Goal: Task Accomplishment & Management: Use online tool/utility

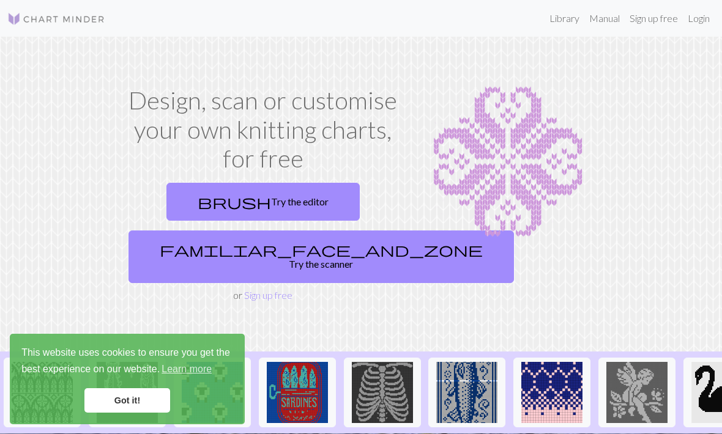
click at [690, 24] on link "Login" at bounding box center [699, 18] width 32 height 24
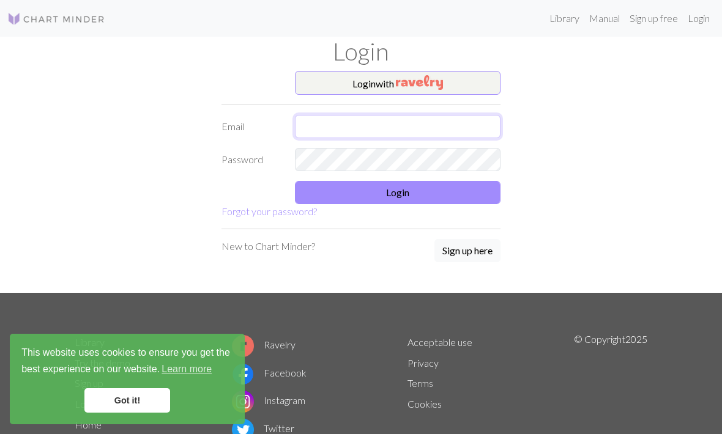
click at [413, 115] on input "text" at bounding box center [398, 126] width 206 height 23
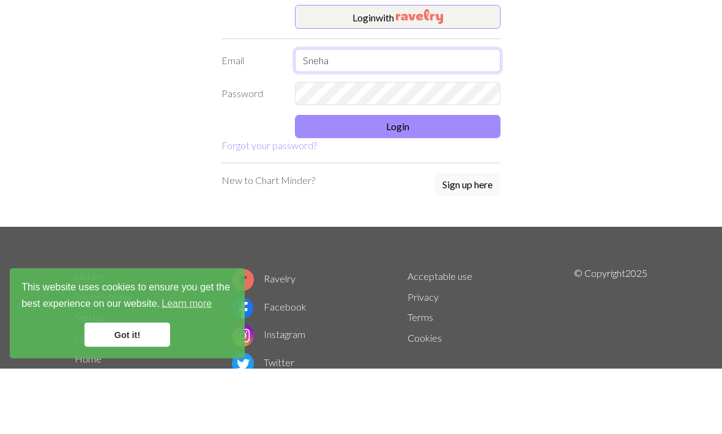
type input "Sneha"
click at [289, 149] on form "Login with Email Sneha Password Login Forgot your password?" at bounding box center [360, 145] width 279 height 149
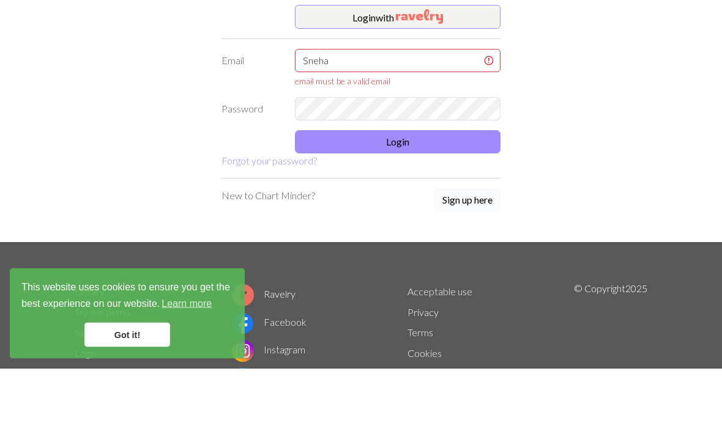
scroll to position [20, 0]
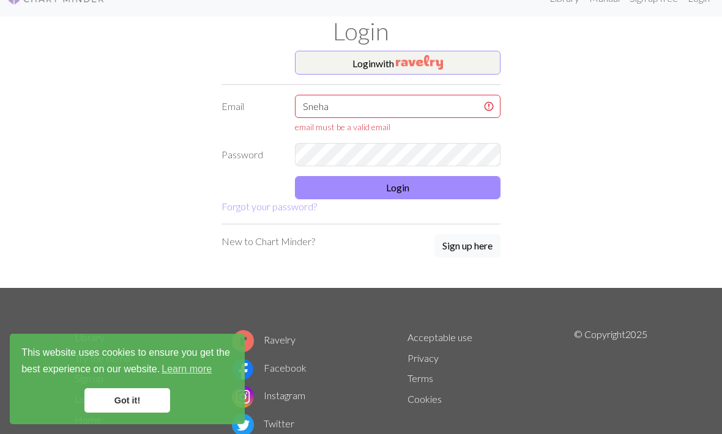
click at [287, 212] on link "Forgot your password?" at bounding box center [268, 207] width 95 height 12
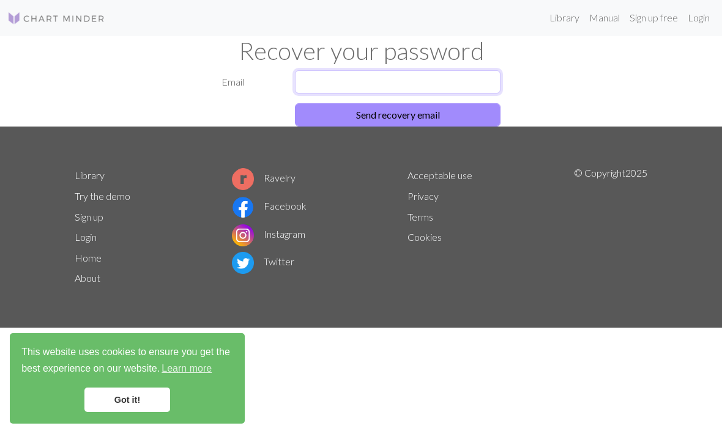
click at [357, 74] on input "text" at bounding box center [398, 82] width 206 height 23
type input "Snehaswetha@gmail.com"
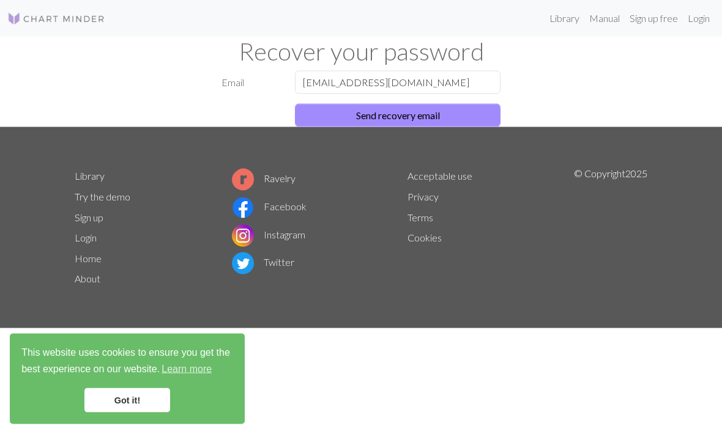
click at [476, 110] on button "Send recovery email" at bounding box center [398, 115] width 206 height 23
click at [435, 109] on button "Send recovery email" at bounding box center [398, 115] width 206 height 23
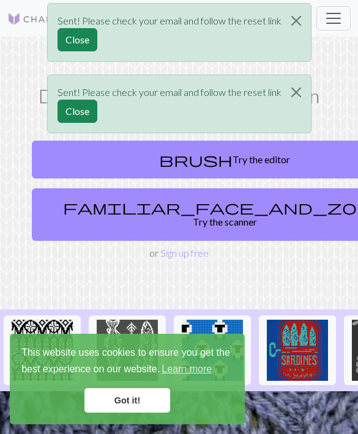
click at [329, 18] on div "Sent! Please check your email and follow the reset link Close Sent! Please chec…" at bounding box center [179, 71] width 358 height 143
click at [327, 23] on div "Sent! Please check your email and follow the reset link Close Sent! Please chec…" at bounding box center [179, 71] width 358 height 143
click at [283, 20] on button "Close" at bounding box center [295, 21] width 29 height 34
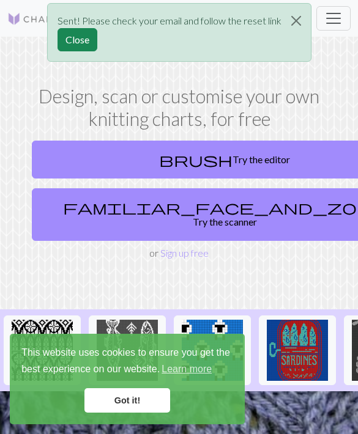
click at [292, 25] on button "Close" at bounding box center [295, 21] width 29 height 34
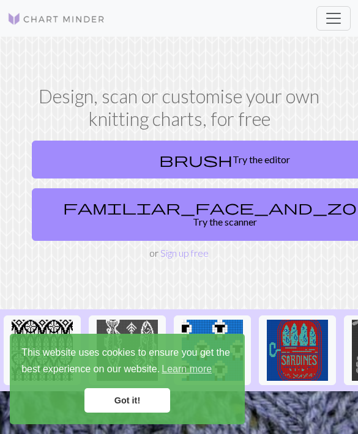
click at [325, 24] on span "Toggle navigation" at bounding box center [333, 18] width 18 height 18
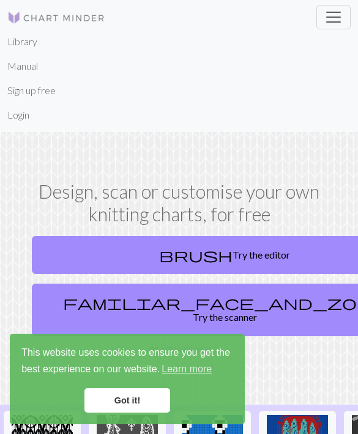
click at [116, 108] on li "Login" at bounding box center [178, 115] width 343 height 24
click at [24, 122] on link "Login" at bounding box center [18, 115] width 22 height 24
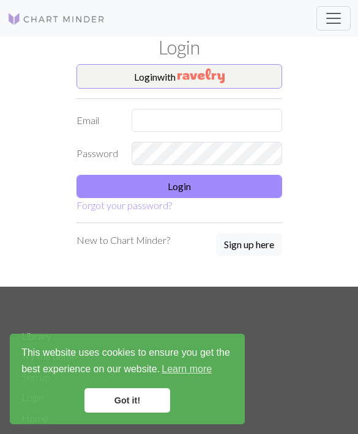
click at [160, 94] on form "Login with Email Password Login Forgot your password?" at bounding box center [179, 138] width 206 height 149
click at [163, 121] on input "text" at bounding box center [207, 120] width 150 height 23
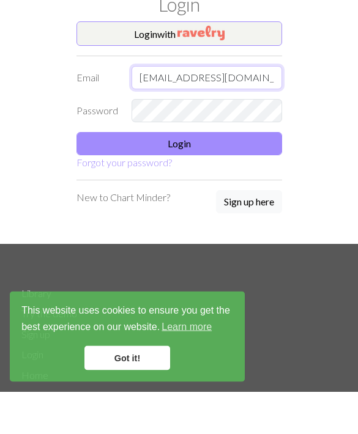
type input "Snehaswetha@gmail.com"
click at [131, 175] on button "Login" at bounding box center [179, 186] width 206 height 23
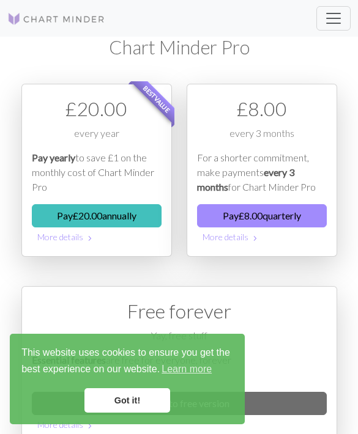
click at [336, 21] on span "Toggle navigation" at bounding box center [333, 18] width 18 height 18
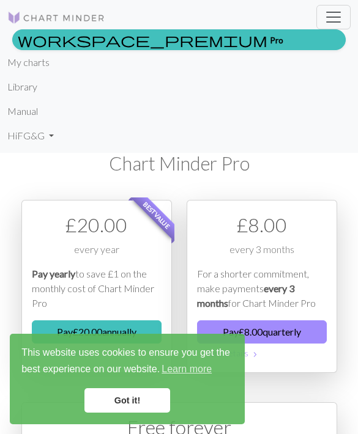
click at [16, 113] on link "Manual" at bounding box center [22, 111] width 31 height 24
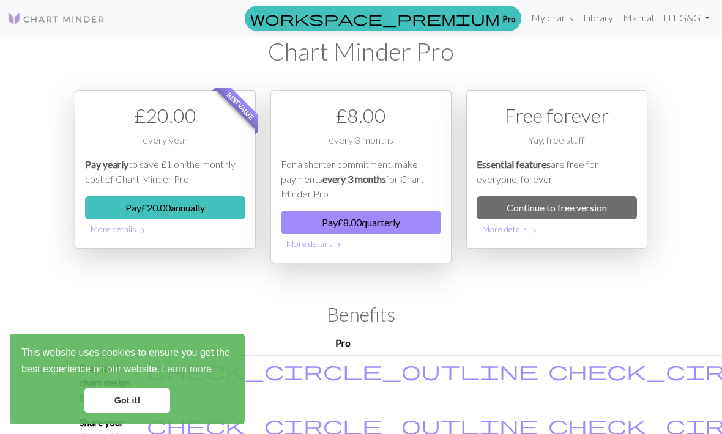
click at [551, 20] on link "My charts" at bounding box center [552, 18] width 52 height 24
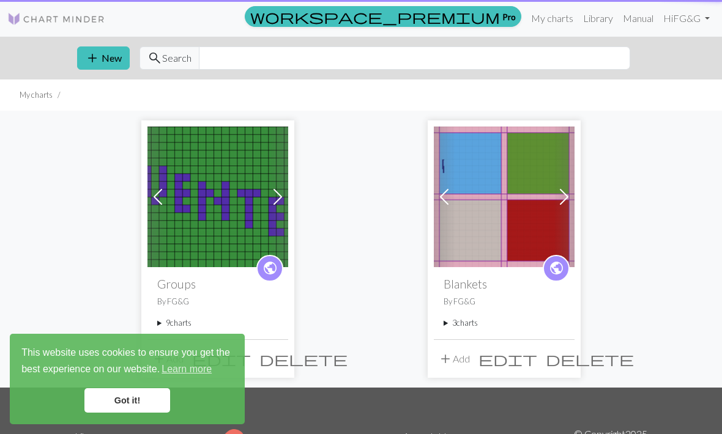
click at [546, 19] on link "My charts" at bounding box center [552, 18] width 52 height 24
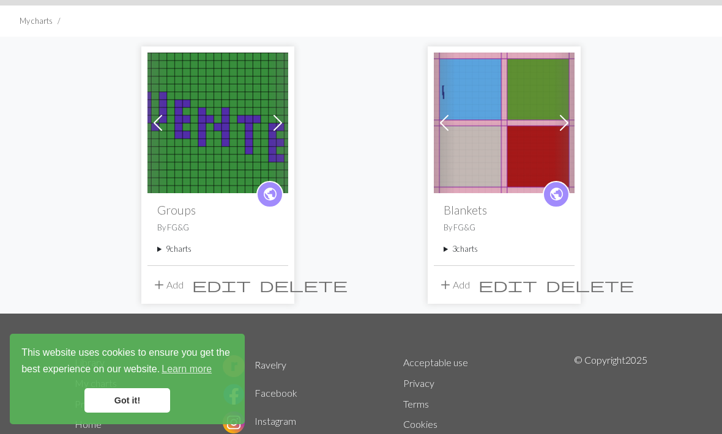
scroll to position [78, 0]
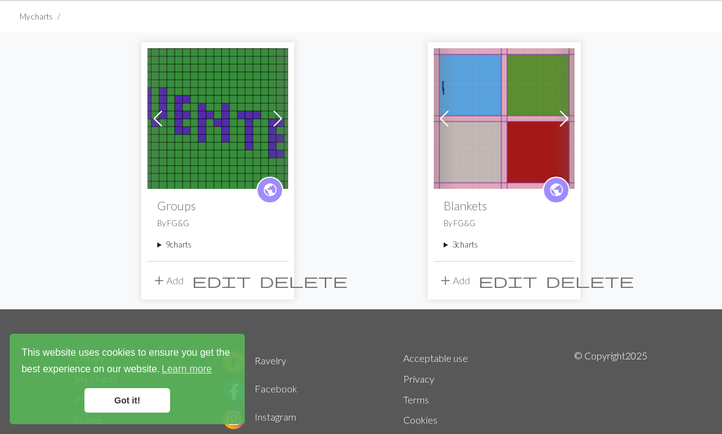
click at [174, 287] on button "add Add" at bounding box center [167, 280] width 40 height 23
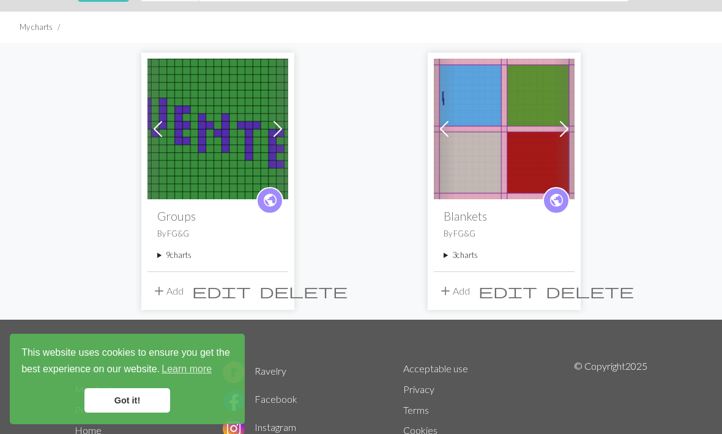
scroll to position [67, 0]
click at [558, 289] on span "delete" at bounding box center [590, 291] width 88 height 17
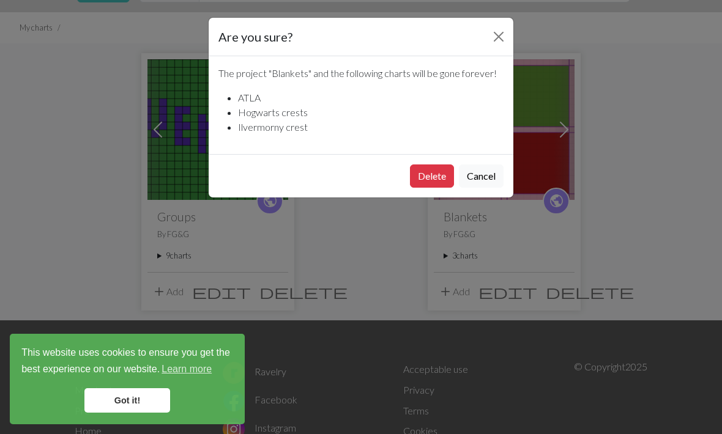
click at [423, 176] on button "Delete" at bounding box center [432, 176] width 44 height 23
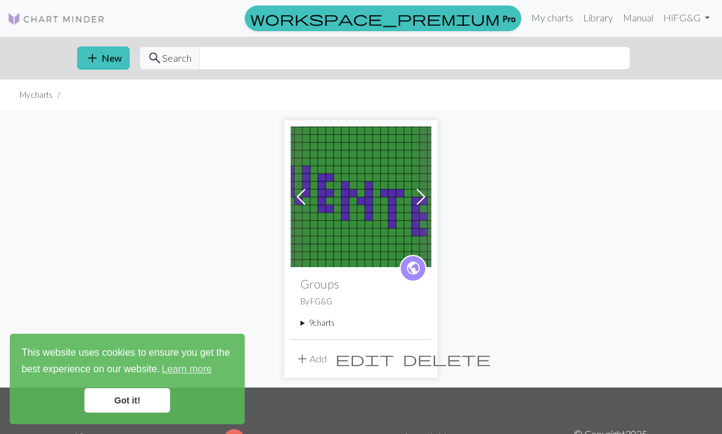
scroll to position [108, 0]
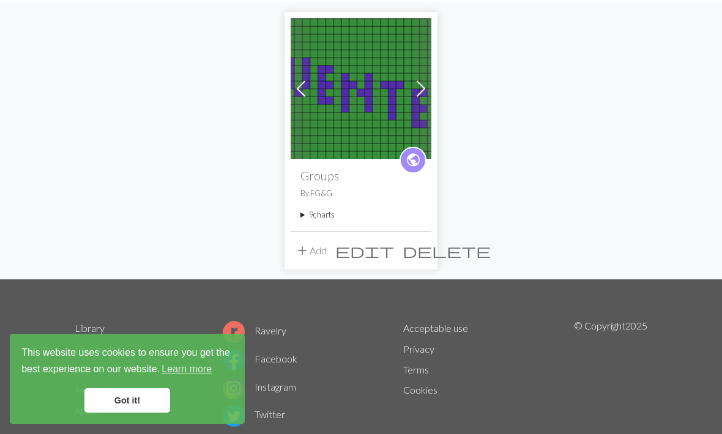
click at [380, 89] on img at bounding box center [361, 88] width 141 height 141
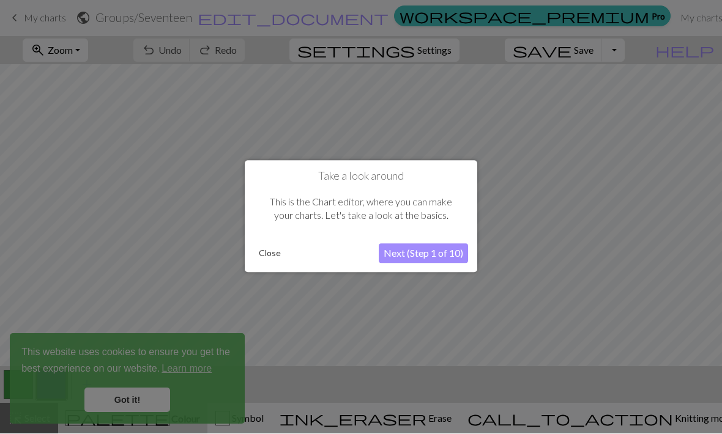
click at [284, 247] on button "Close" at bounding box center [270, 254] width 32 height 18
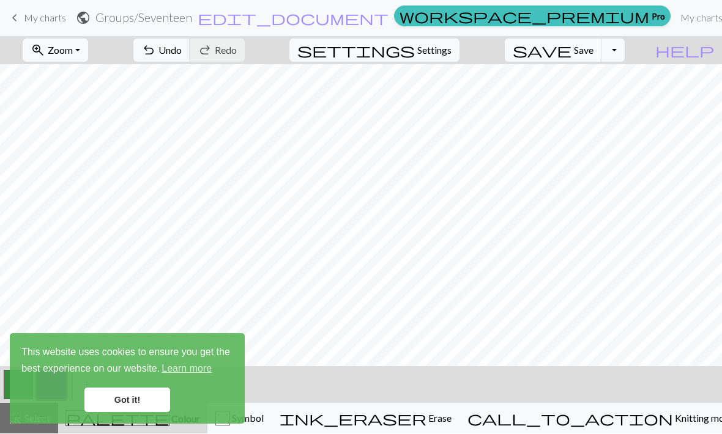
click at [190, 59] on button "undo Undo Undo" at bounding box center [161, 50] width 57 height 23
click at [227, 64] on div "undo Undo Undo redo Redo Redo" at bounding box center [189, 51] width 130 height 28
click at [41, 25] on link "keyboard_arrow_left My charts" at bounding box center [36, 18] width 59 height 21
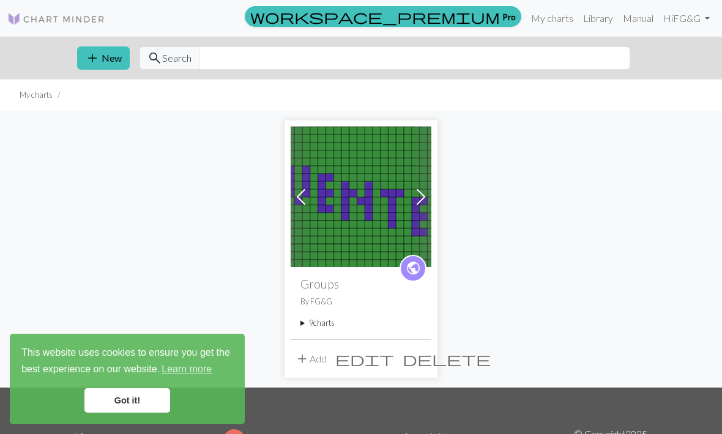
click at [319, 323] on summary "9 charts" at bounding box center [360, 323] width 121 height 12
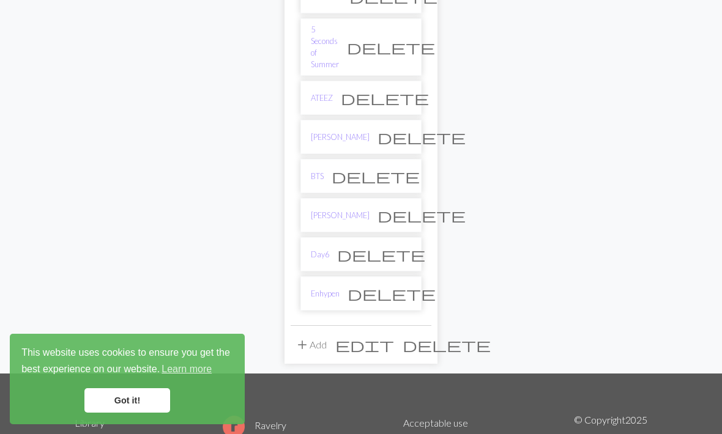
scroll to position [404, 0]
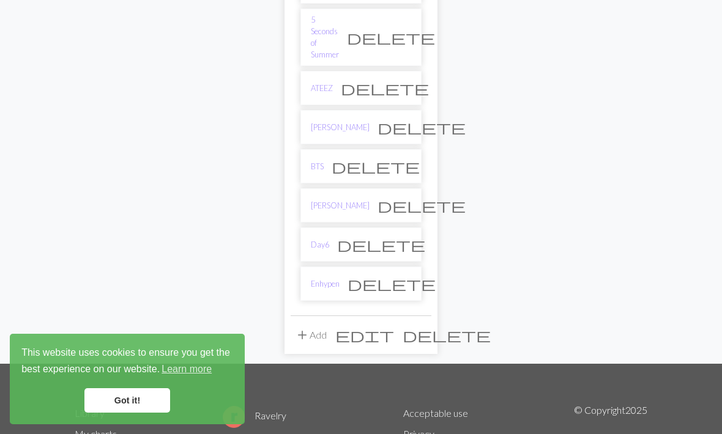
click at [399, 197] on span "delete" at bounding box center [421, 205] width 88 height 17
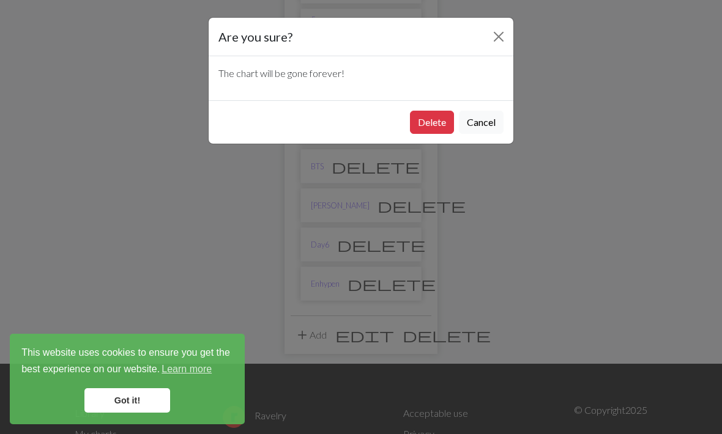
click at [434, 117] on button "Delete" at bounding box center [432, 122] width 44 height 23
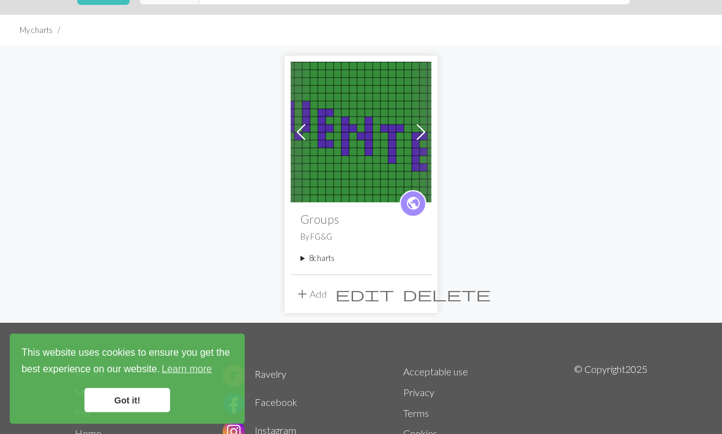
scroll to position [65, 0]
click at [328, 262] on summary "8 charts" at bounding box center [360, 259] width 121 height 12
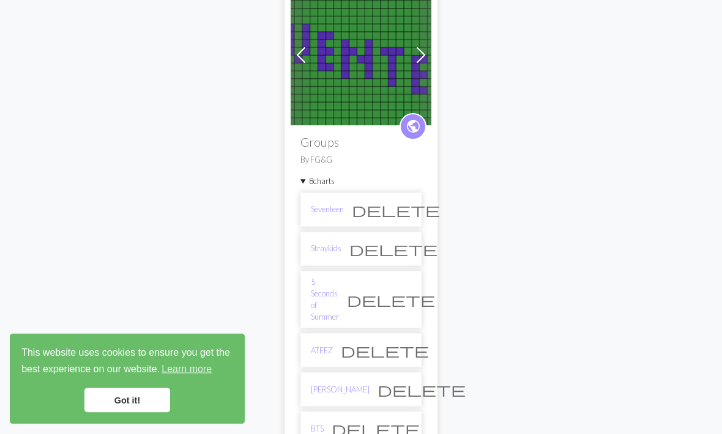
scroll to position [253, 0]
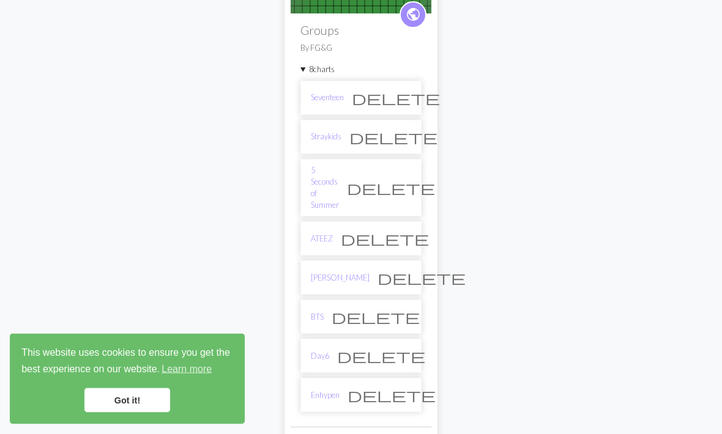
click at [341, 339] on li "Day6 delete" at bounding box center [360, 356] width 121 height 34
click at [323, 341] on li "Day6 delete" at bounding box center [360, 356] width 121 height 34
click at [321, 351] on link "Day6" at bounding box center [320, 357] width 18 height 12
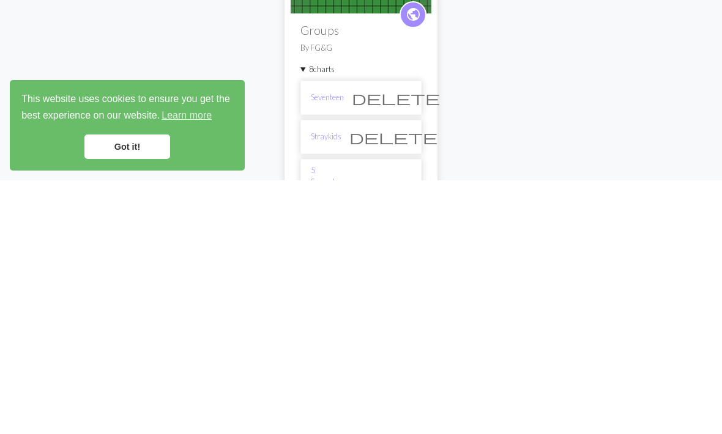
click at [316, 434] on html "This website uses cookies to ensure you get the best experience on our website.…" at bounding box center [361, 217] width 722 height 434
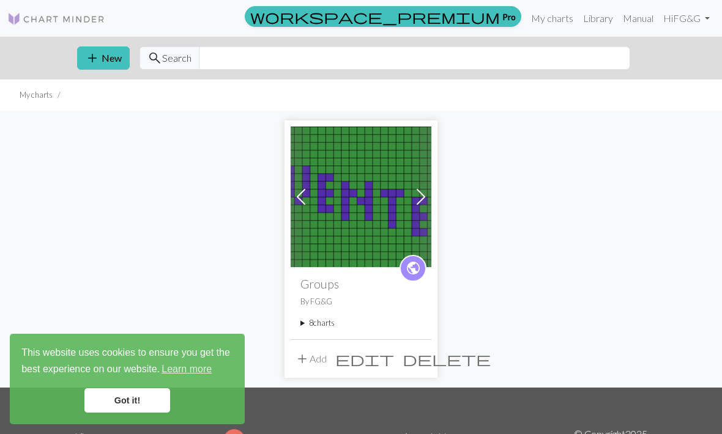
click at [320, 323] on summary "8 charts" at bounding box center [360, 323] width 121 height 12
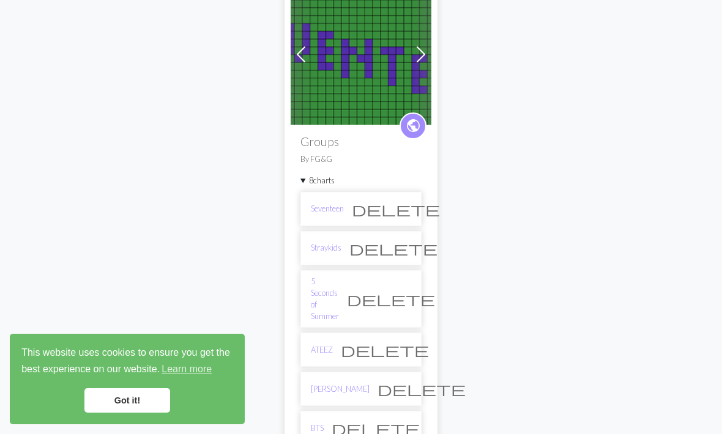
scroll to position [147, 0]
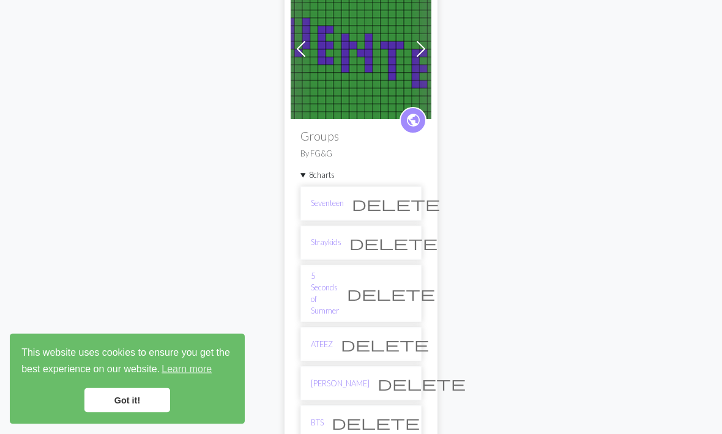
click at [339, 281] on link "5 Seconds of Summer" at bounding box center [325, 294] width 28 height 47
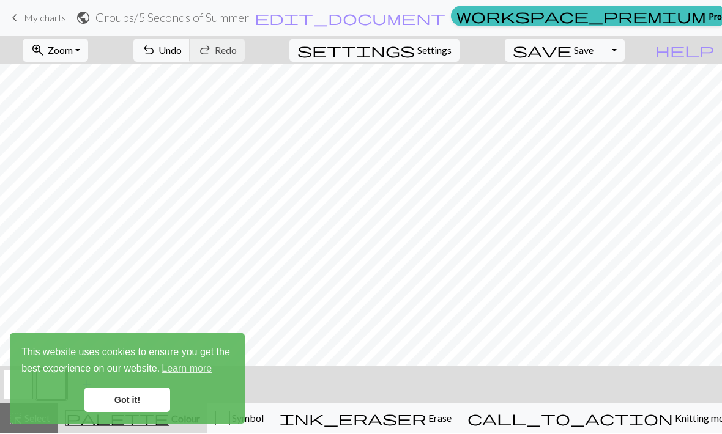
click at [136, 399] on link "Got it!" at bounding box center [127, 400] width 86 height 24
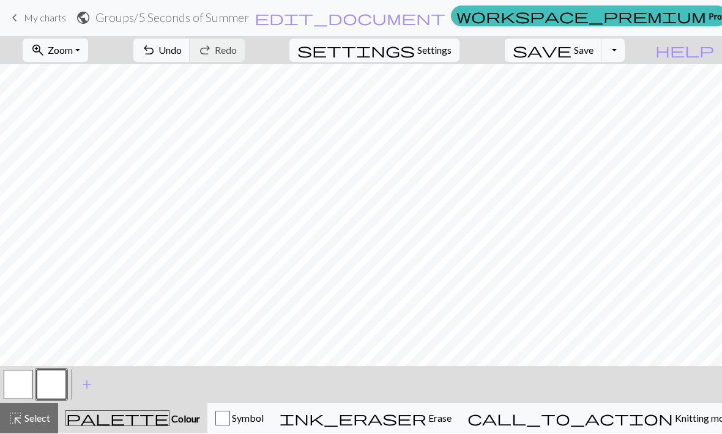
click at [21, 380] on button "button" at bounding box center [18, 385] width 29 height 29
click at [126, 416] on span "palette" at bounding box center [117, 418] width 103 height 17
click at [169, 417] on span "Colour" at bounding box center [184, 420] width 31 height 12
click at [124, 423] on span "palette" at bounding box center [117, 418] width 103 height 17
click at [95, 382] on button "add Add a colour" at bounding box center [87, 385] width 31 height 31
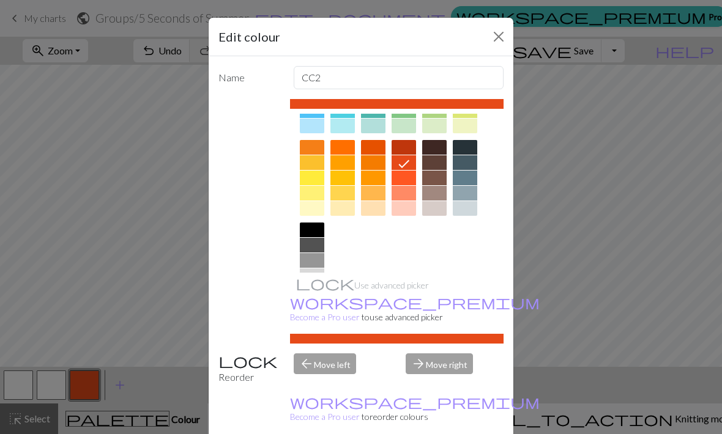
scroll to position [148, 0]
click at [307, 279] on div at bounding box center [312, 276] width 24 height 15
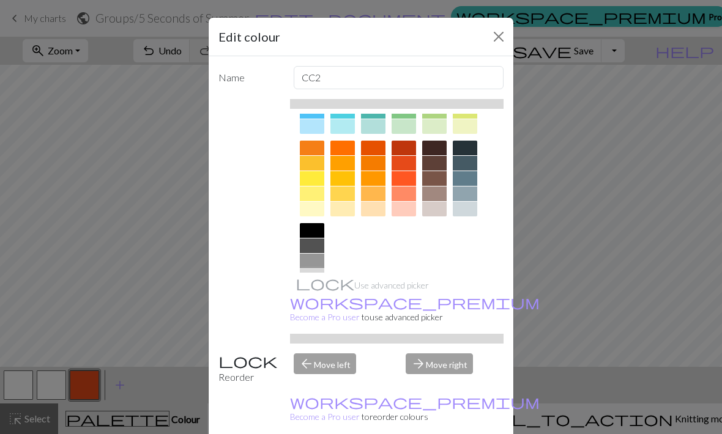
click at [313, 232] on div at bounding box center [312, 230] width 24 height 15
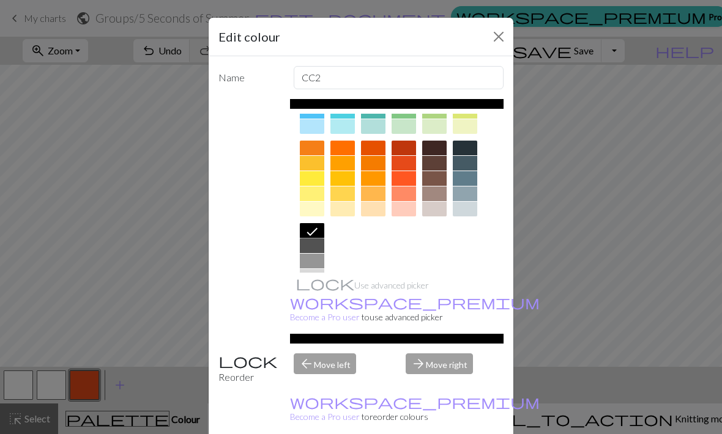
click at [132, 242] on div "Edit colour Name CC2 Use advanced picker workspace_premium Become a Pro user to…" at bounding box center [361, 217] width 722 height 434
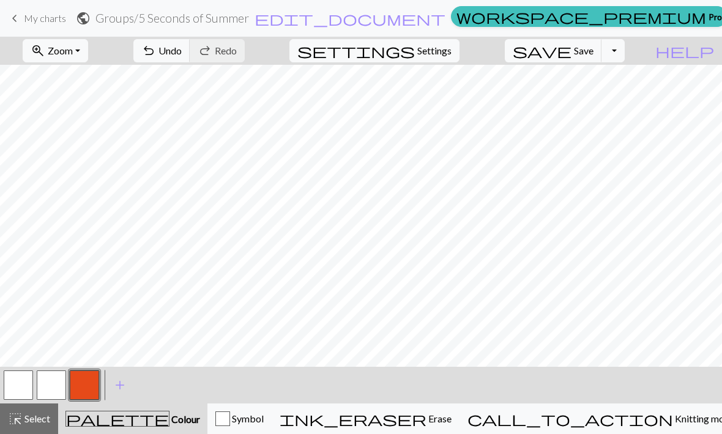
click at [94, 382] on button "button" at bounding box center [84, 385] width 29 height 29
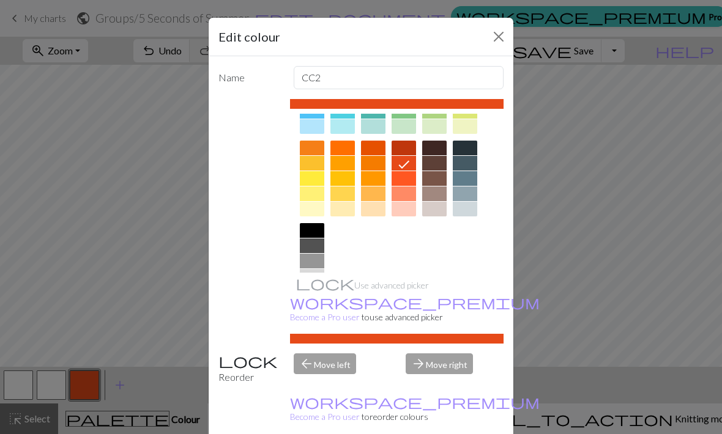
click at [306, 237] on div at bounding box center [312, 230] width 24 height 15
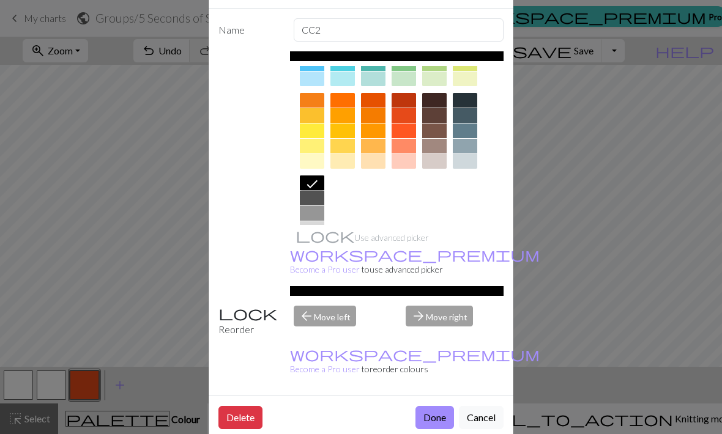
scroll to position [48, 0]
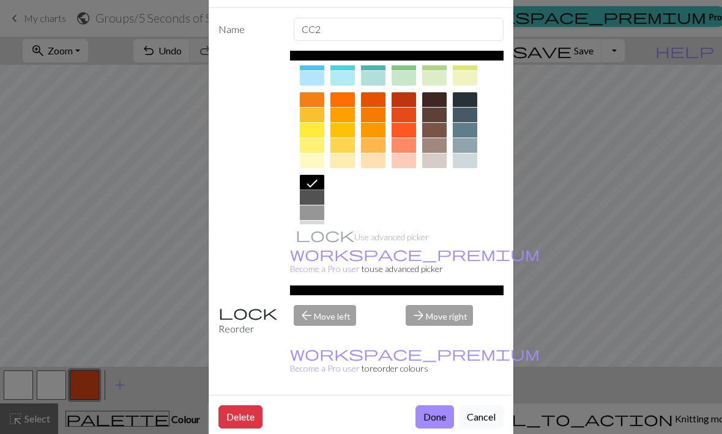
click at [442, 416] on button "Done" at bounding box center [434, 417] width 39 height 23
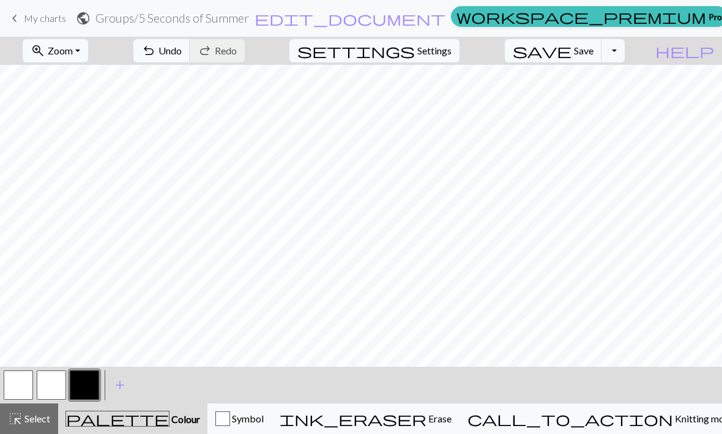
click at [182, 54] on span "Undo" at bounding box center [169, 51] width 23 height 12
click at [45, 19] on span "My charts" at bounding box center [45, 18] width 42 height 12
click at [47, 424] on span "Select" at bounding box center [37, 419] width 28 height 12
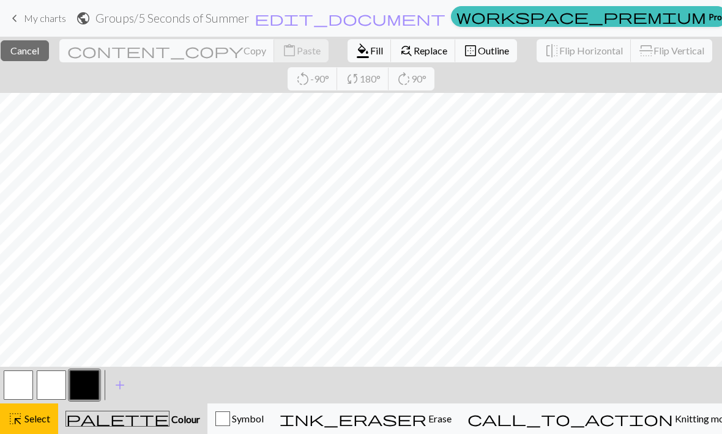
click at [53, 386] on button "button" at bounding box center [51, 385] width 29 height 29
click at [451, 414] on span "Erase" at bounding box center [438, 419] width 25 height 12
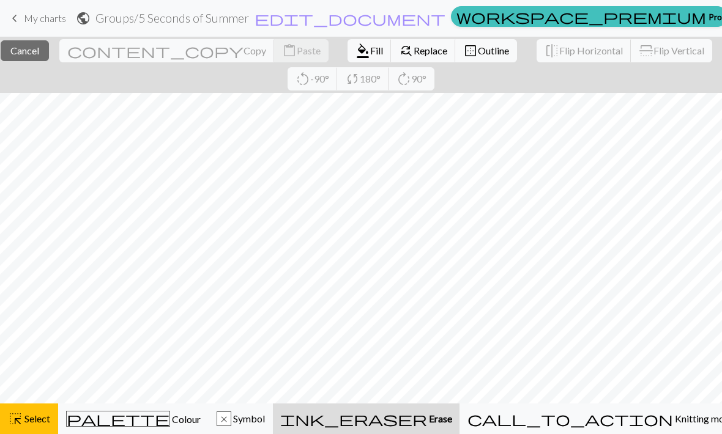
click at [39, 414] on span "Select" at bounding box center [37, 419] width 28 height 12
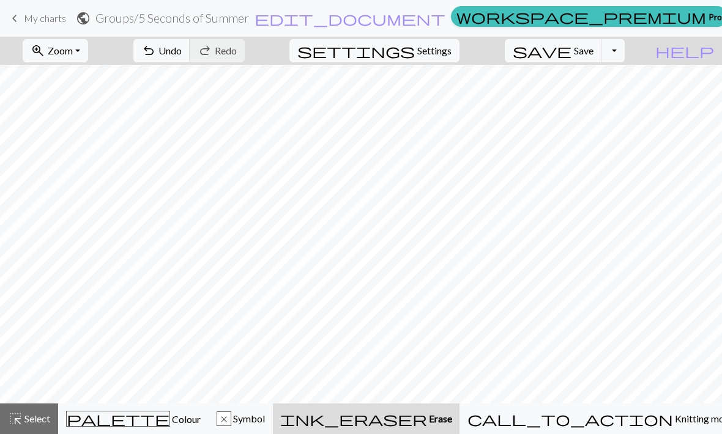
click at [182, 49] on span "Undo" at bounding box center [169, 51] width 23 height 12
click at [182, 48] on span "Undo" at bounding box center [169, 51] width 23 height 12
click at [190, 59] on button "undo Undo Undo" at bounding box center [161, 50] width 57 height 23
click at [190, 58] on button "undo Undo Undo" at bounding box center [161, 50] width 57 height 23
click at [190, 62] on button "undo Undo Undo" at bounding box center [161, 50] width 57 height 23
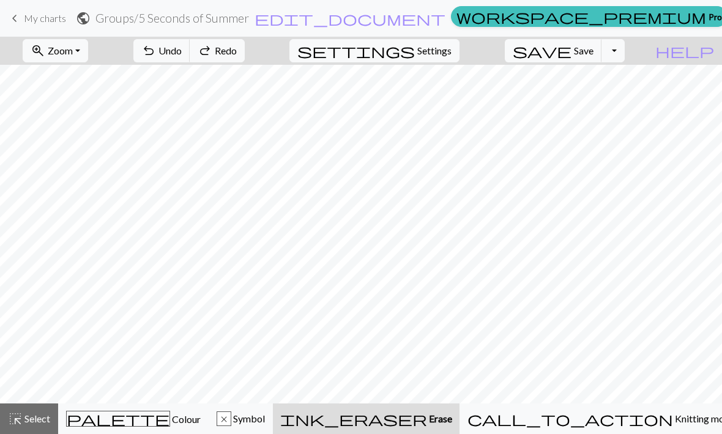
click at [190, 62] on button "undo Undo Undo" at bounding box center [161, 50] width 57 height 23
click at [190, 59] on button "undo Undo Undo" at bounding box center [161, 50] width 57 height 23
click at [182, 56] on span "Undo" at bounding box center [169, 51] width 23 height 12
click at [182, 55] on span "Undo" at bounding box center [169, 51] width 23 height 12
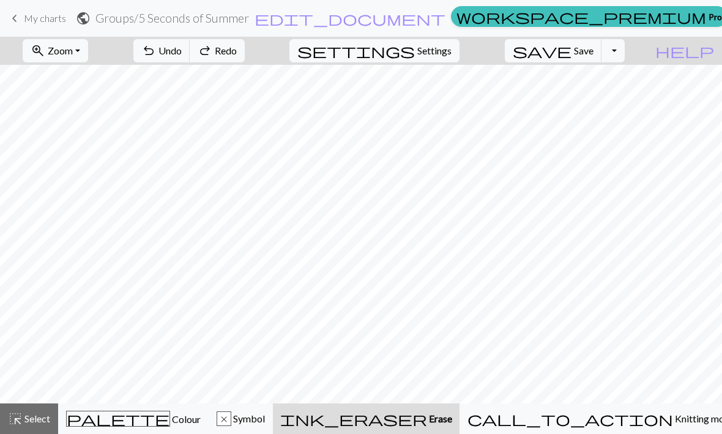
click at [190, 61] on button "undo Undo Undo" at bounding box center [161, 50] width 57 height 23
click at [156, 58] on span "undo" at bounding box center [148, 50] width 15 height 17
click at [156, 59] on span "undo" at bounding box center [148, 50] width 15 height 17
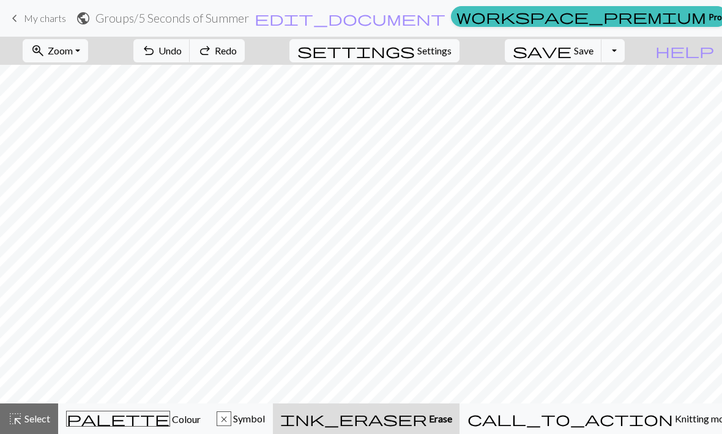
click at [156, 59] on span "undo" at bounding box center [148, 50] width 15 height 17
click at [190, 62] on button "undo Undo Undo" at bounding box center [161, 50] width 57 height 23
click at [221, 63] on div "undo Undo Undo redo Redo Redo" at bounding box center [189, 51] width 130 height 28
click at [190, 60] on button "undo Undo Undo" at bounding box center [161, 50] width 57 height 23
click at [220, 64] on div "undo Undo Undo redo Redo Redo" at bounding box center [189, 51] width 130 height 28
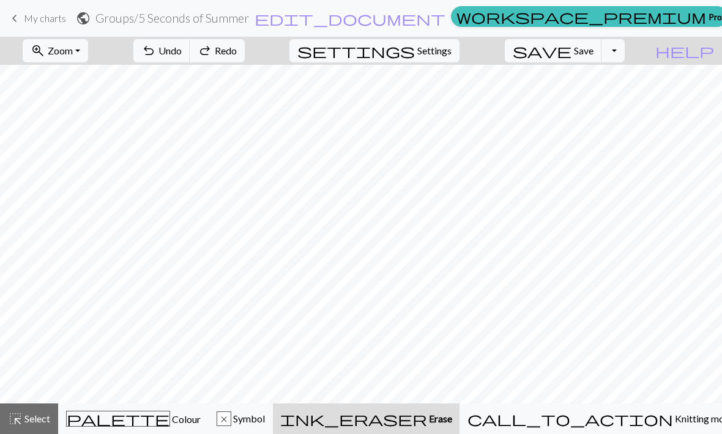
click at [190, 62] on button "undo Undo Undo" at bounding box center [161, 50] width 57 height 23
click at [190, 61] on button "undo Undo Undo" at bounding box center [161, 50] width 57 height 23
click at [156, 56] on span "undo" at bounding box center [148, 50] width 15 height 17
click at [571, 53] on span "save" at bounding box center [542, 50] width 59 height 17
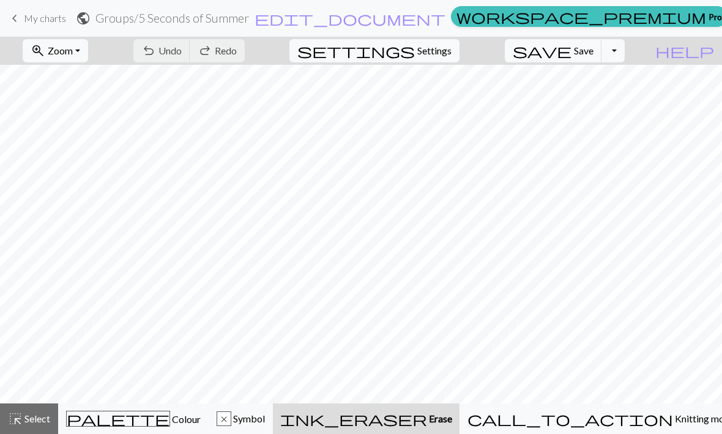
click at [571, 53] on span "save" at bounding box center [542, 50] width 59 height 17
click at [578, 52] on div "Chart saved Chart saved" at bounding box center [361, 48] width 722 height 97
click at [577, 52] on div "Chart saved Chart saved" at bounding box center [361, 48] width 722 height 97
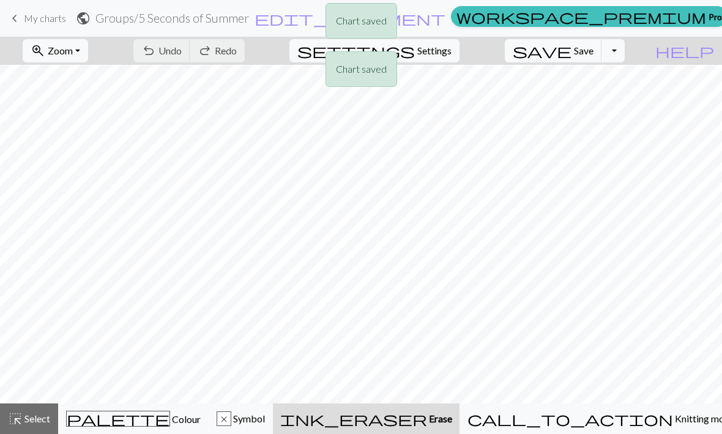
click at [631, 54] on div "Chart saved Chart saved" at bounding box center [361, 48] width 722 height 97
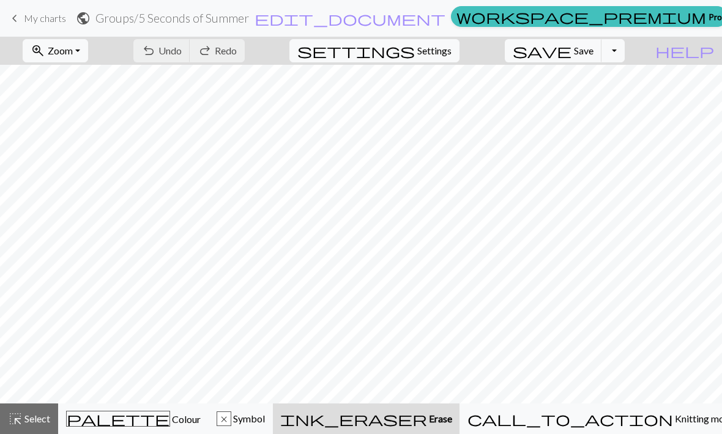
click at [30, 19] on span "My charts" at bounding box center [45, 18] width 42 height 12
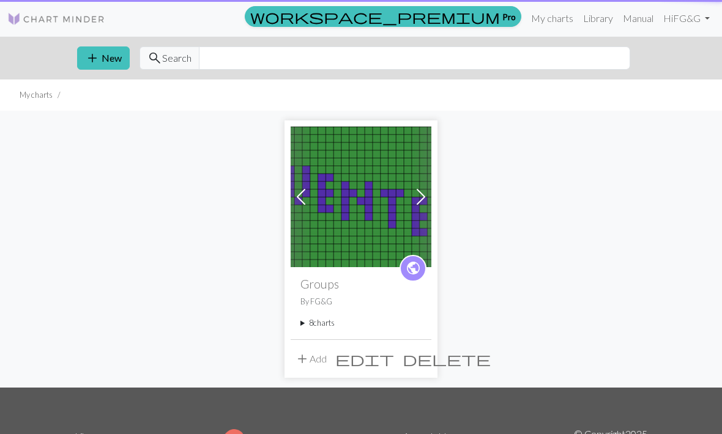
click at [9, 22] on img at bounding box center [56, 19] width 98 height 15
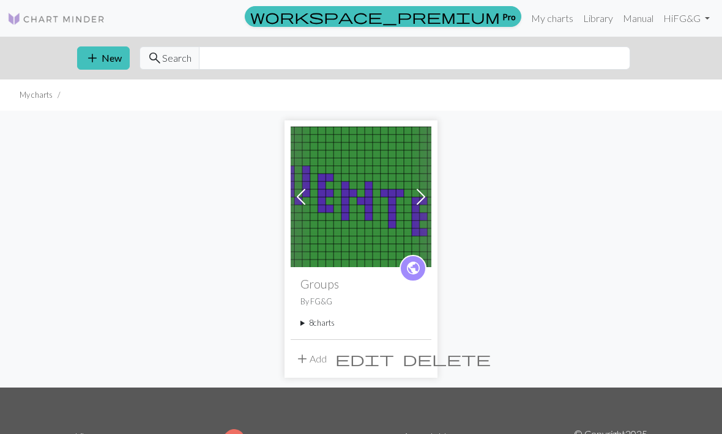
click at [313, 329] on summary "8 charts" at bounding box center [360, 323] width 121 height 12
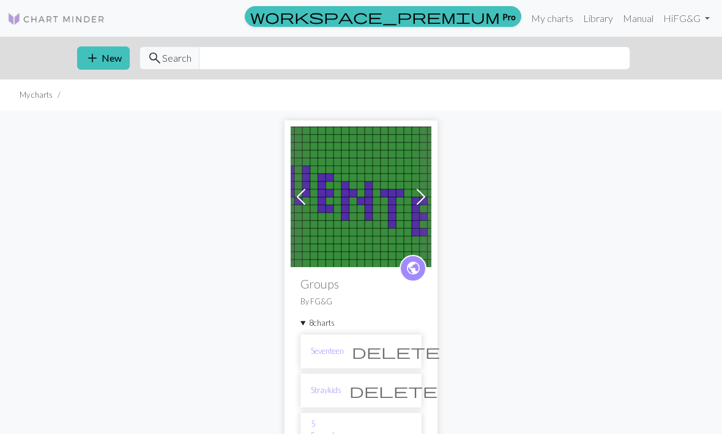
click at [338, 346] on link "Seventeen" at bounding box center [327, 352] width 33 height 12
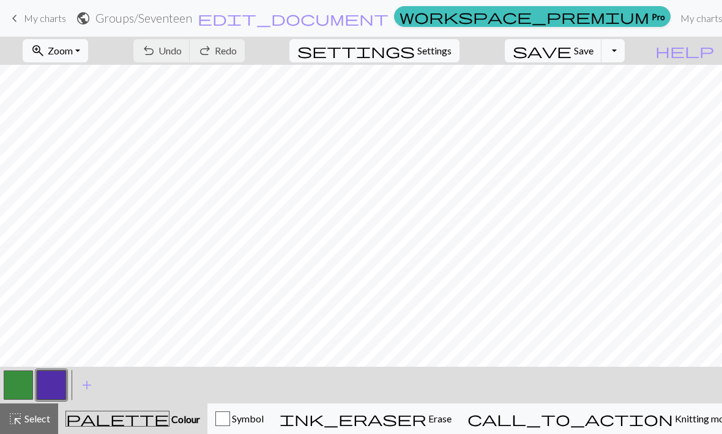
click at [25, 384] on button "button" at bounding box center [18, 385] width 29 height 29
click at [51, 387] on button "button" at bounding box center [51, 385] width 29 height 29
click at [29, 379] on button "button" at bounding box center [18, 385] width 29 height 29
click at [156, 59] on span "undo" at bounding box center [148, 50] width 15 height 17
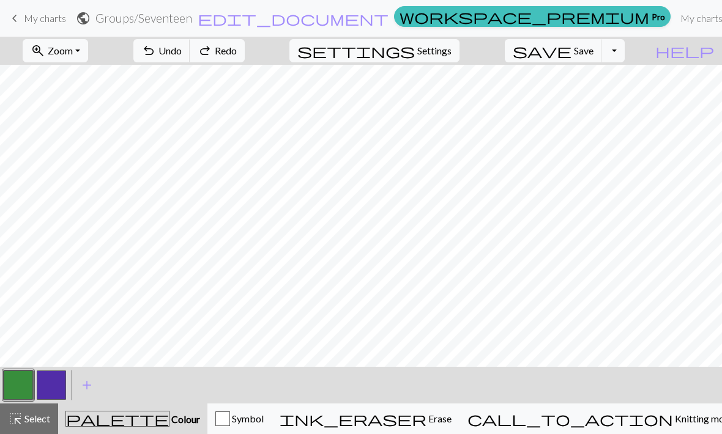
click at [190, 58] on button "undo Undo Undo" at bounding box center [161, 50] width 57 height 23
click at [190, 57] on button "undo Undo Undo" at bounding box center [161, 50] width 57 height 23
click at [156, 56] on span "undo" at bounding box center [148, 50] width 15 height 17
click at [156, 49] on span "undo" at bounding box center [148, 50] width 15 height 17
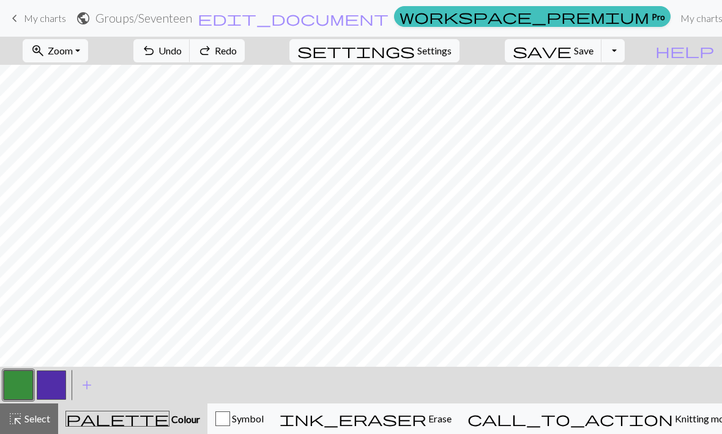
click at [156, 48] on span "undo" at bounding box center [148, 50] width 15 height 17
click at [182, 45] on span "Undo" at bounding box center [169, 51] width 23 height 12
click at [156, 48] on span "undo" at bounding box center [148, 50] width 15 height 17
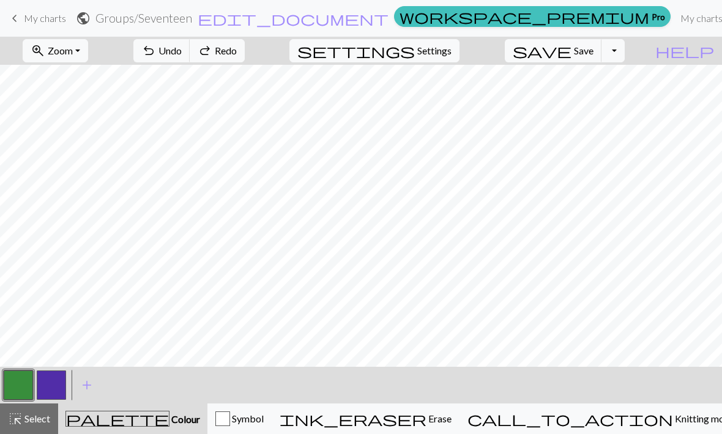
click at [156, 49] on span "undo" at bounding box center [148, 50] width 15 height 17
click at [156, 50] on span "undo" at bounding box center [148, 50] width 15 height 17
click at [182, 48] on span "Undo" at bounding box center [169, 51] width 23 height 12
click at [182, 46] on span "Undo" at bounding box center [169, 51] width 23 height 12
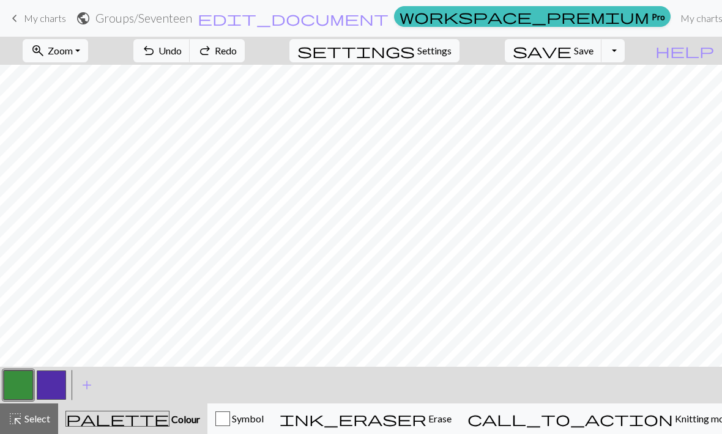
click at [182, 45] on span "Undo" at bounding box center [169, 51] width 23 height 12
click at [182, 51] on span "Undo" at bounding box center [169, 51] width 23 height 12
click at [182, 50] on span "Undo" at bounding box center [169, 51] width 23 height 12
click at [182, 52] on span "Undo" at bounding box center [169, 51] width 23 height 12
click at [182, 51] on span "Undo" at bounding box center [169, 51] width 23 height 12
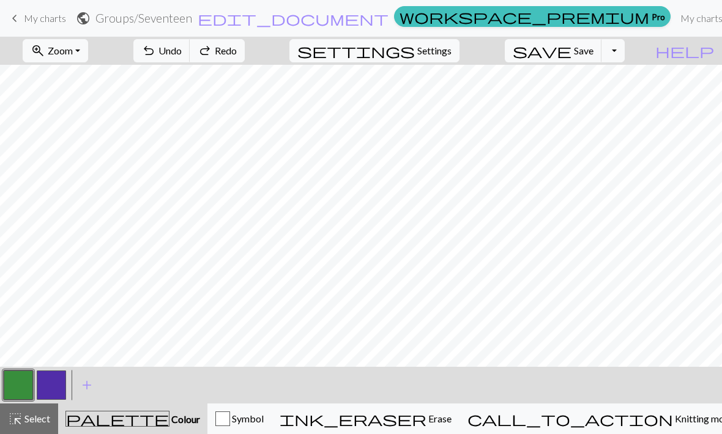
click at [182, 56] on span "Undo" at bounding box center [169, 51] width 23 height 12
click at [190, 56] on button "undo Undo Undo" at bounding box center [161, 50] width 57 height 23
click at [231, 54] on div "undo Undo Undo redo Redo Redo" at bounding box center [189, 51] width 130 height 28
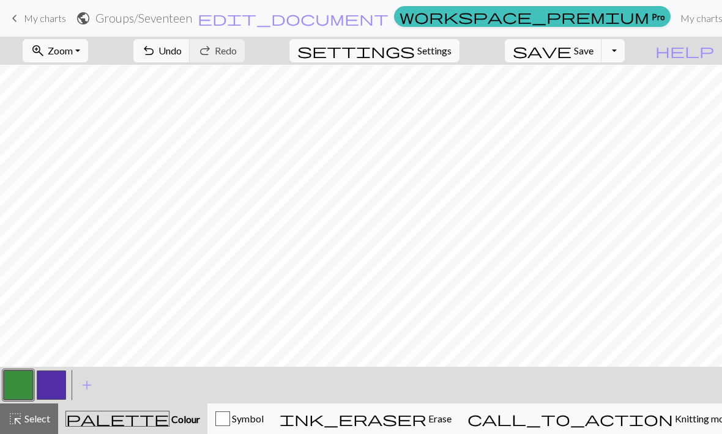
click at [55, 379] on button "button" at bounding box center [51, 385] width 29 height 29
click at [26, 379] on button "button" at bounding box center [18, 385] width 29 height 29
click at [73, 390] on button "add Add a colour" at bounding box center [87, 385] width 31 height 31
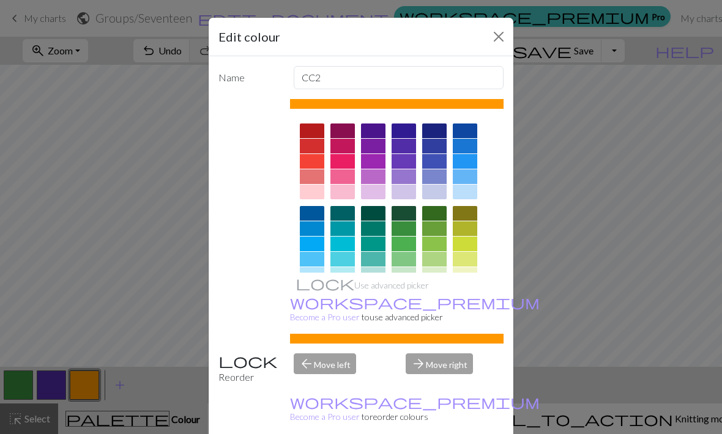
click at [495, 44] on button "Close" at bounding box center [499, 37] width 20 height 20
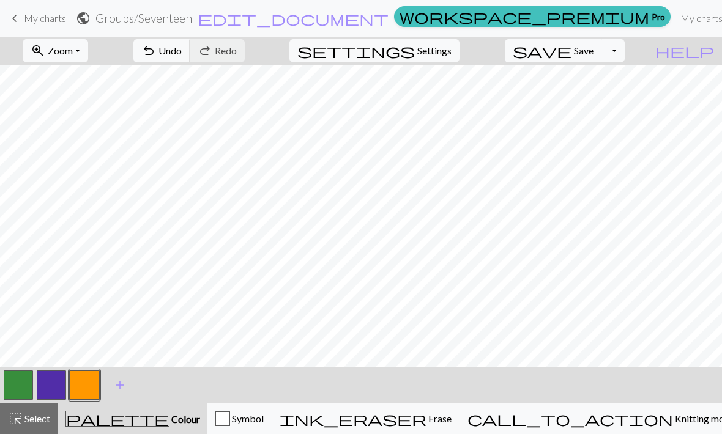
click at [22, 380] on button "button" at bounding box center [18, 385] width 29 height 29
click at [119, 420] on span "palette" at bounding box center [117, 418] width 103 height 17
click at [31, 373] on button "button" at bounding box center [18, 385] width 29 height 29
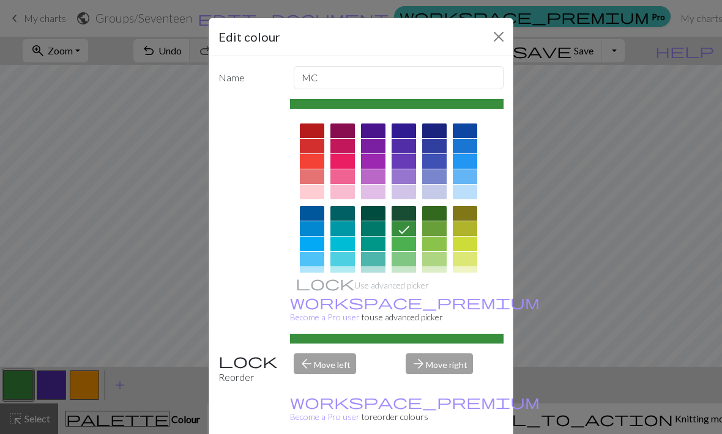
click at [135, 333] on div "Edit colour Name MC Use advanced picker workspace_premium Become a Pro user to …" at bounding box center [361, 217] width 722 height 434
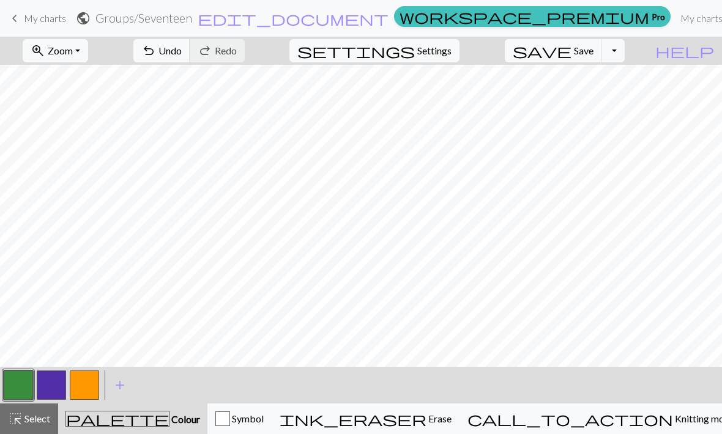
click at [38, 392] on button "button" at bounding box center [51, 385] width 29 height 29
click at [625, 54] on button "Toggle Dropdown" at bounding box center [612, 50] width 23 height 23
click at [593, 51] on span "Save" at bounding box center [584, 51] width 20 height 12
click at [675, 16] on link "My charts" at bounding box center [701, 18] width 52 height 24
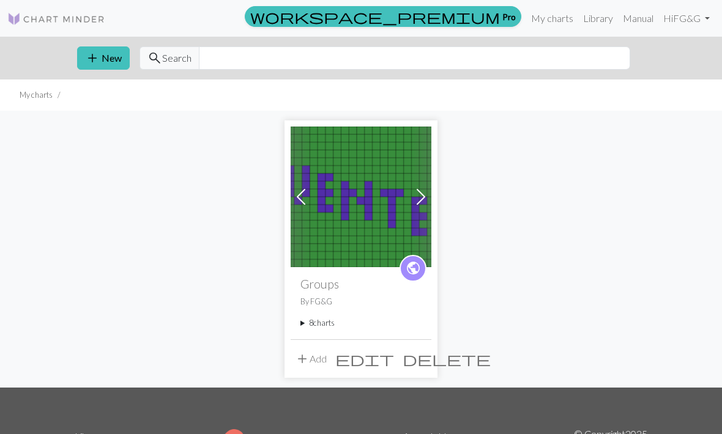
click at [419, 354] on span "delete" at bounding box center [447, 359] width 88 height 17
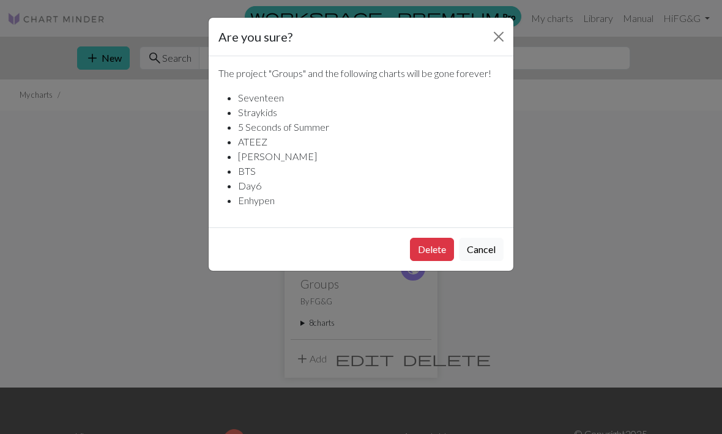
click at [431, 245] on button "Delete" at bounding box center [432, 249] width 44 height 23
click at [426, 244] on link "Next" at bounding box center [420, 197] width 21 height 141
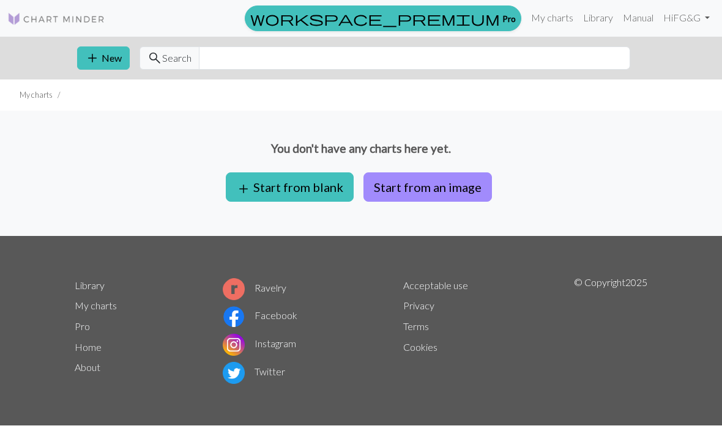
click at [325, 184] on button "add Start from blank" at bounding box center [290, 187] width 128 height 29
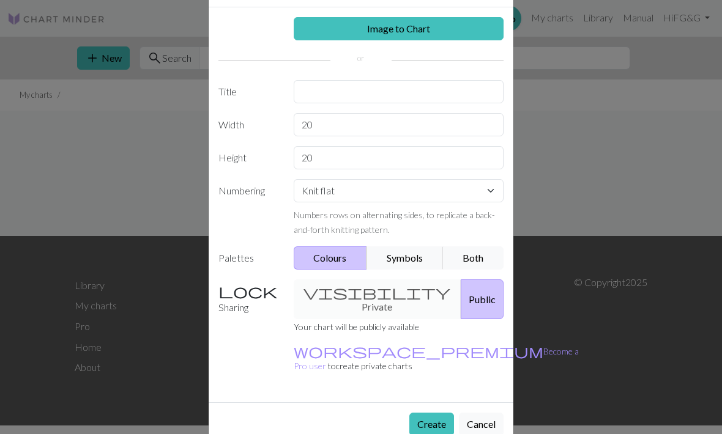
scroll to position [48, 0]
click at [423, 414] on button "Create" at bounding box center [431, 425] width 45 height 23
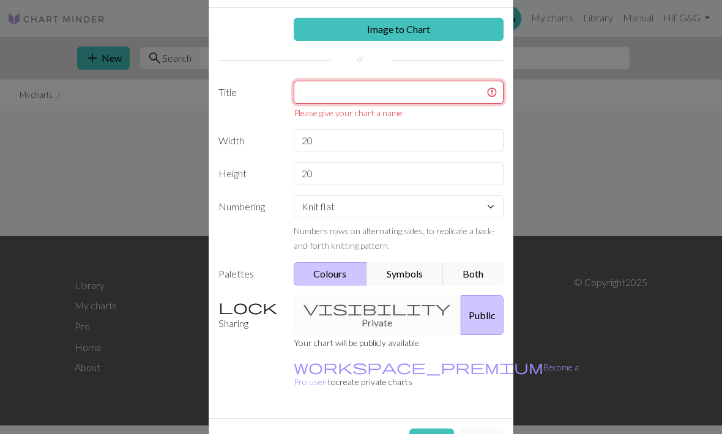
click at [431, 88] on input "text" at bounding box center [399, 92] width 210 height 23
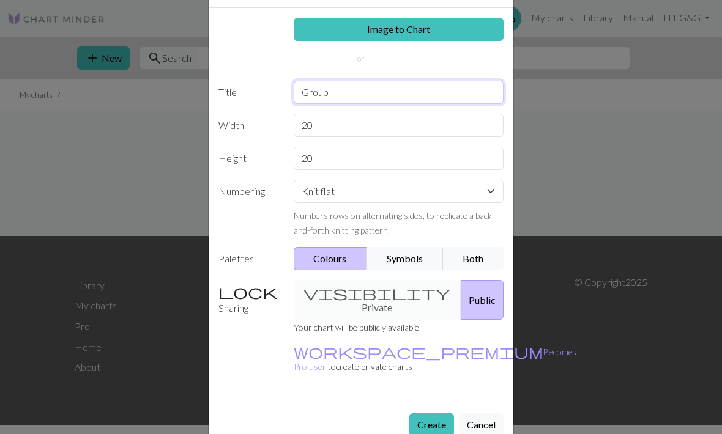
type input "Group"
click at [436, 414] on button "Create" at bounding box center [431, 425] width 45 height 23
